Goal: Information Seeking & Learning: Check status

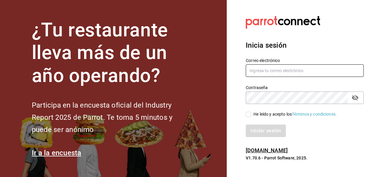
type input "[EMAIL_ADDRESS][PERSON_NAME][DOMAIN_NAME]"
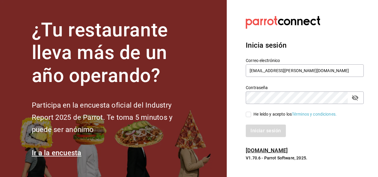
click at [250, 116] on input "He leído y acepto los Términos y condiciones." at bounding box center [248, 114] width 5 height 5
checkbox input "true"
click at [255, 130] on button "Iniciar sesión" at bounding box center [266, 130] width 40 height 12
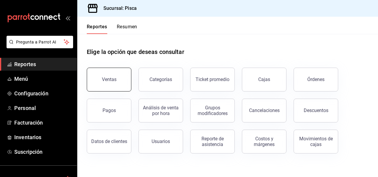
click at [109, 78] on div "Ventas" at bounding box center [109, 79] width 15 height 6
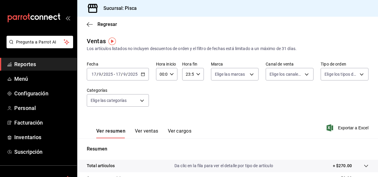
click at [144, 73] on icon "button" at bounding box center [143, 74] width 4 height 4
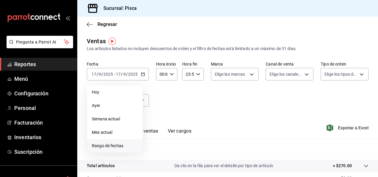
click at [116, 148] on span "Rango de fechas" at bounding box center [115, 145] width 46 height 6
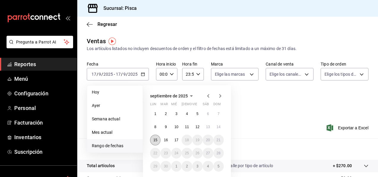
click at [156, 136] on button "15" at bounding box center [155, 139] width 10 height 11
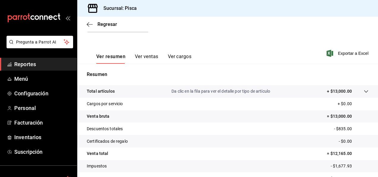
scroll to position [108, 0]
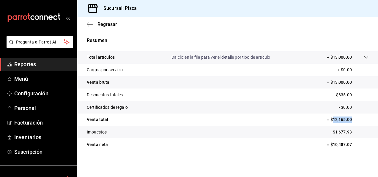
drag, startPoint x: 328, startPoint y: 120, endPoint x: 352, endPoint y: 119, distance: 24.1
click at [352, 119] on p "= $12,165.00" at bounding box center [348, 119] width 42 height 6
copy p "12,165.00"
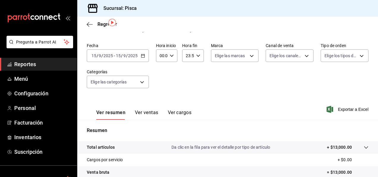
scroll to position [0, 0]
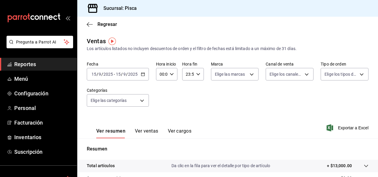
click at [143, 75] on icon "button" at bounding box center [143, 74] width 4 height 4
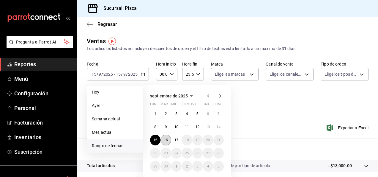
click at [167, 141] on abbr "16" at bounding box center [166, 140] width 4 height 4
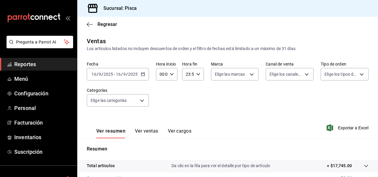
scroll to position [108, 0]
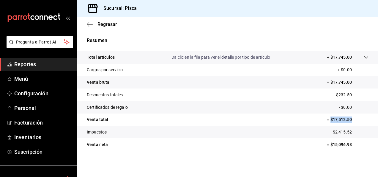
drag, startPoint x: 327, startPoint y: 117, endPoint x: 357, endPoint y: 118, distance: 30.3
click at [357, 118] on p "= $17,512.50" at bounding box center [348, 119] width 42 height 6
copy p "$17,512.50"
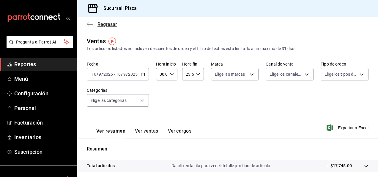
click at [91, 25] on icon "button" at bounding box center [90, 24] width 6 height 5
